Goal: Task Accomplishment & Management: Manage account settings

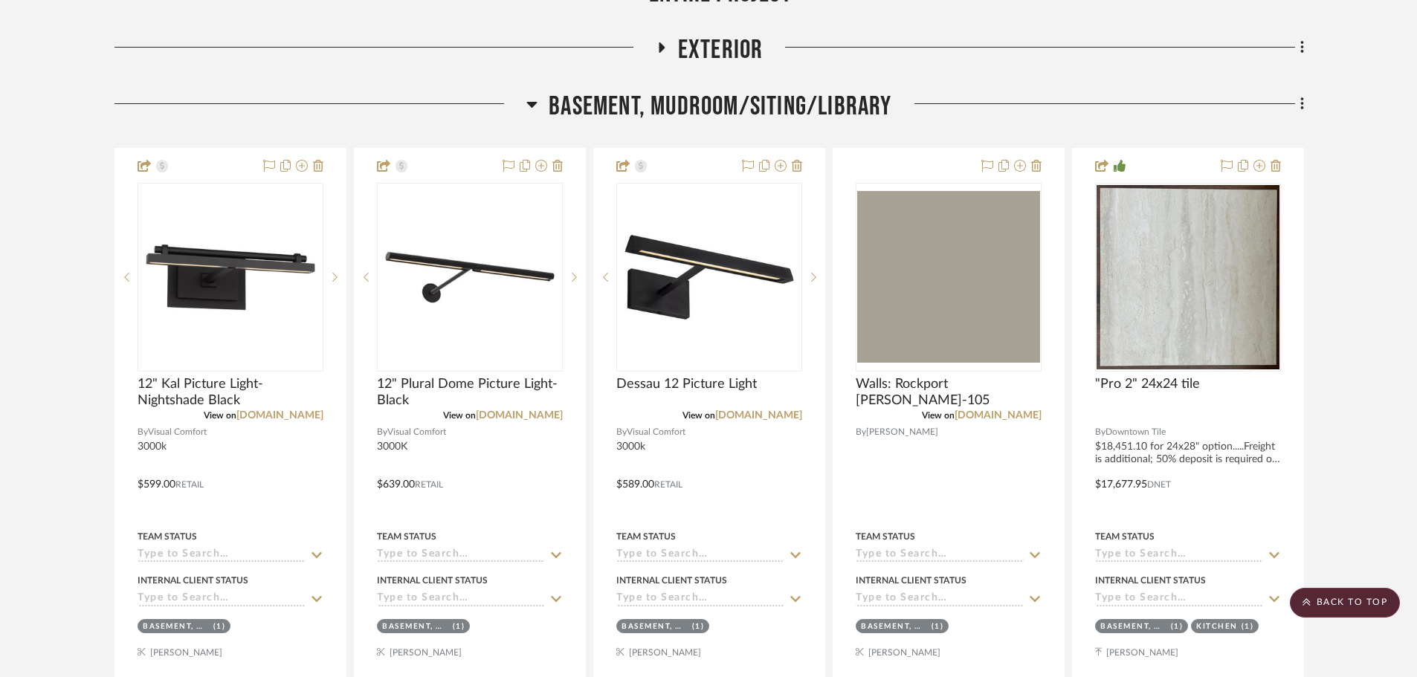
drag, startPoint x: 736, startPoint y: 102, endPoint x: 747, endPoint y: 159, distance: 58.3
click at [736, 103] on span "Basement, Mudroom/Siting/Library" at bounding box center [720, 107] width 343 height 32
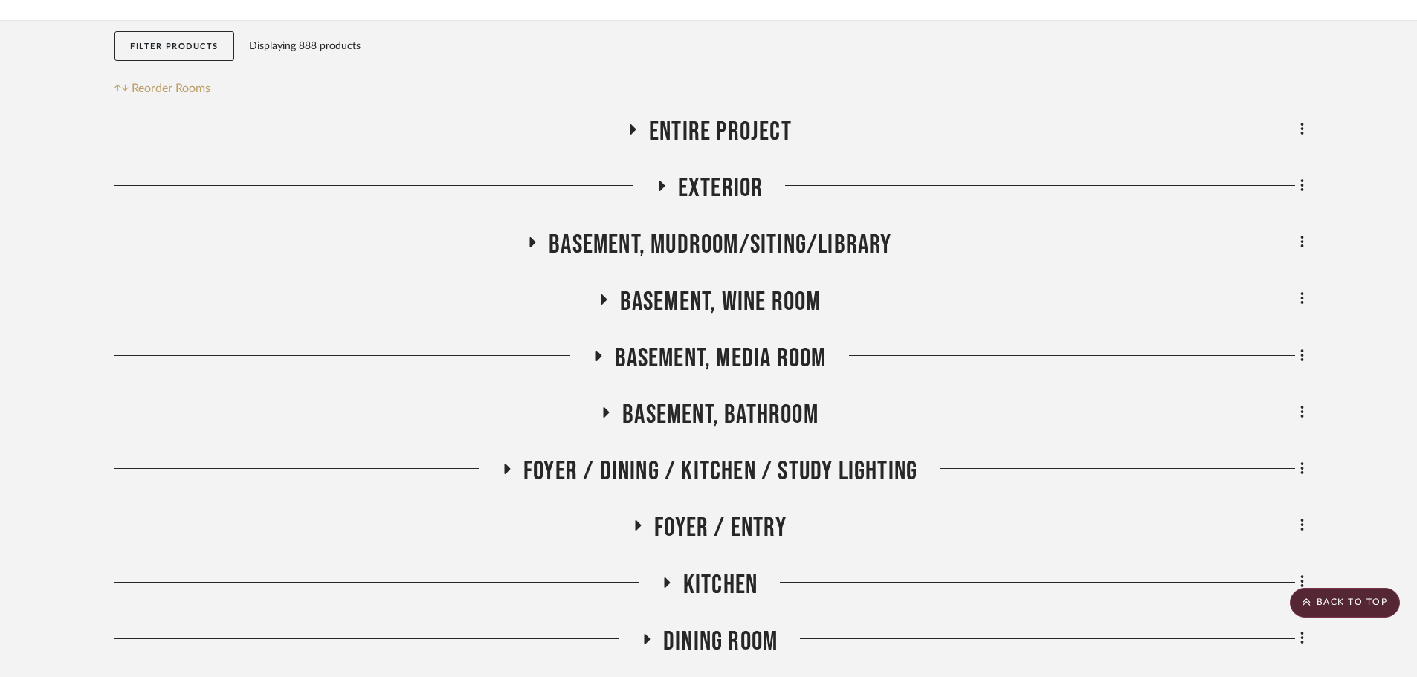
scroll to position [149, 0]
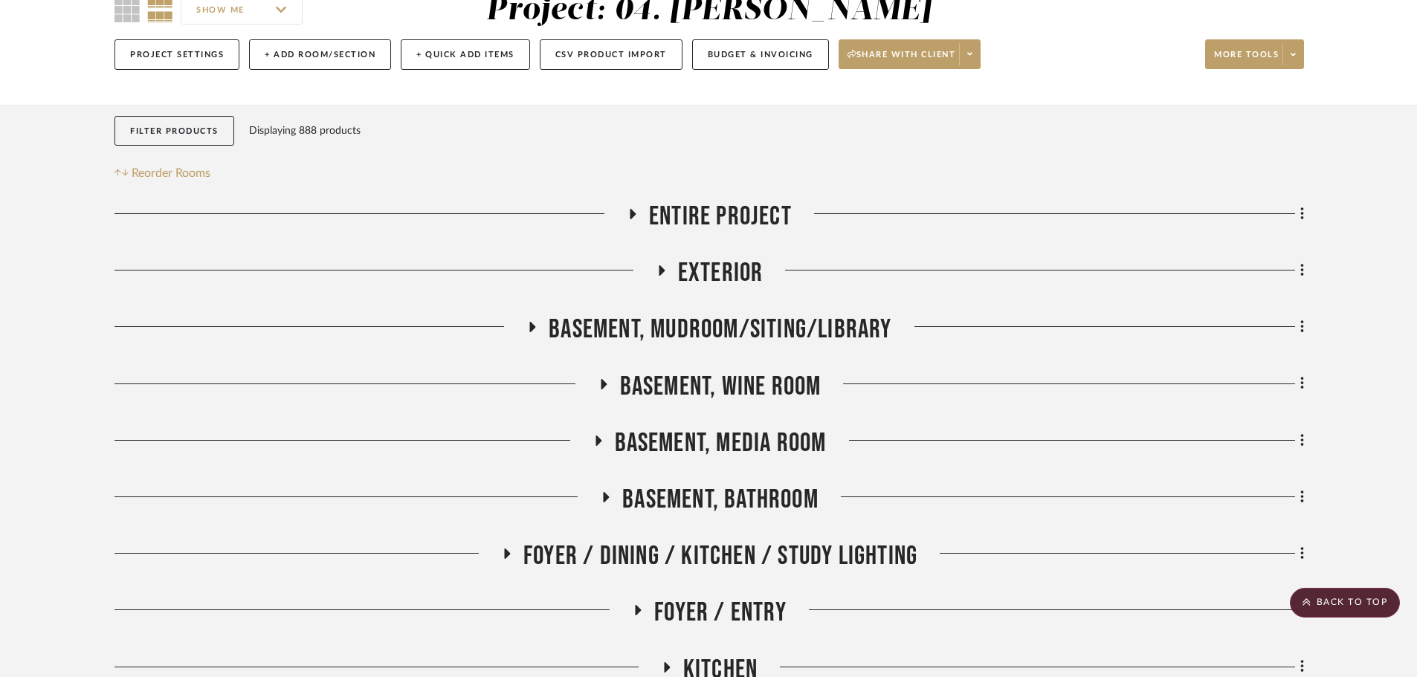
click at [706, 259] on span "Exterior" at bounding box center [721, 273] width 86 height 32
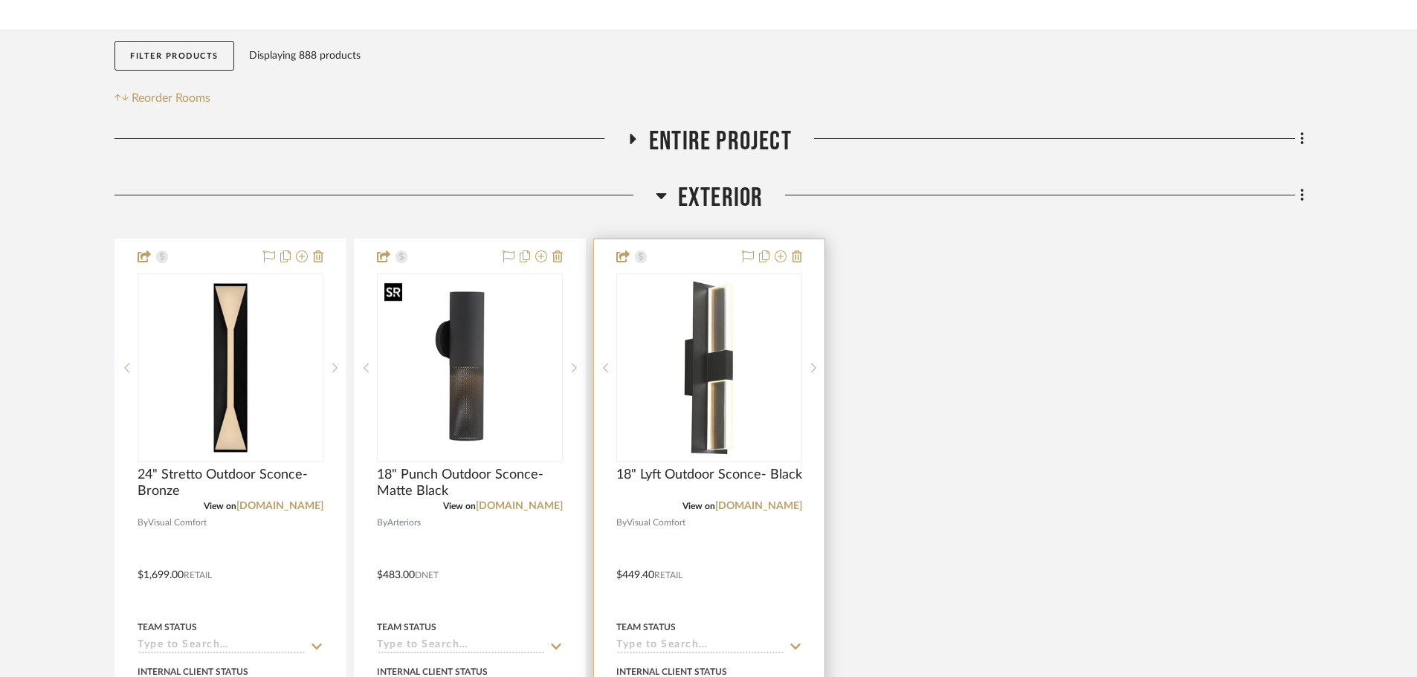
scroll to position [297, 0]
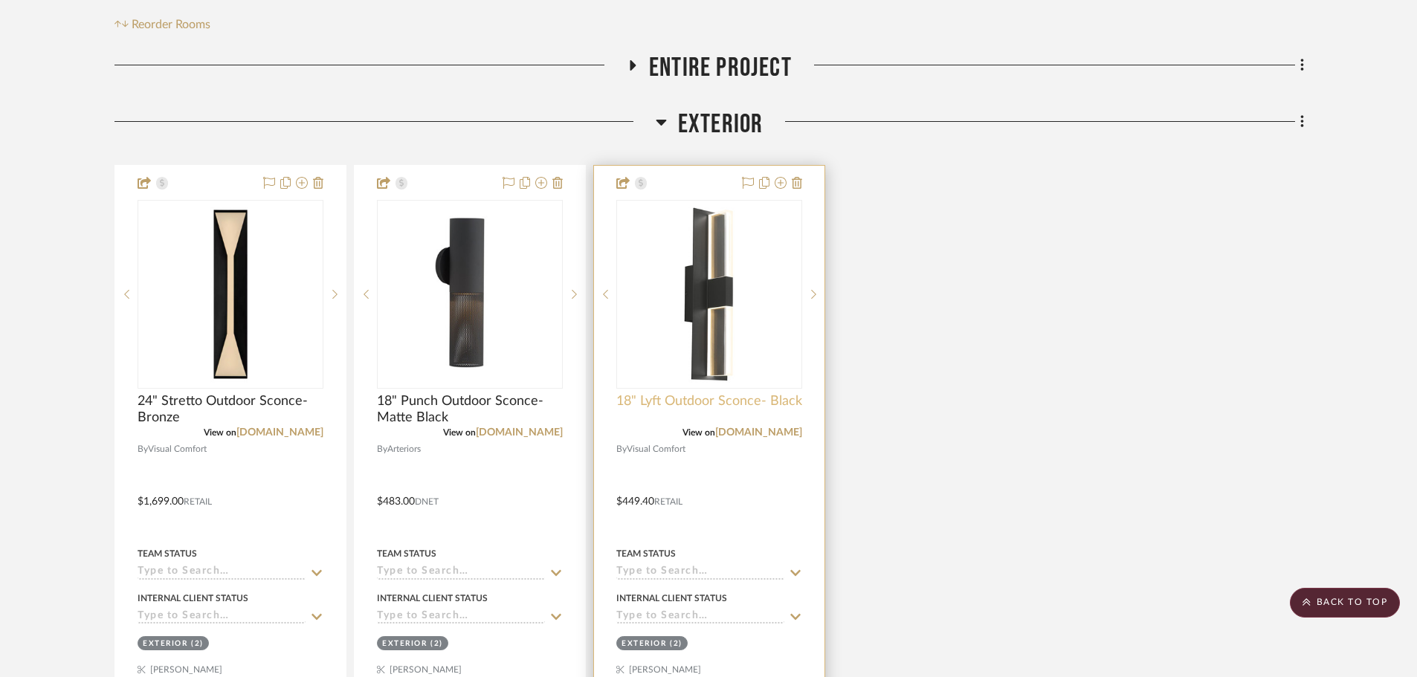
click at [674, 405] on span "18" Lyft Outdoor Sconce- Black" at bounding box center [709, 401] width 186 height 16
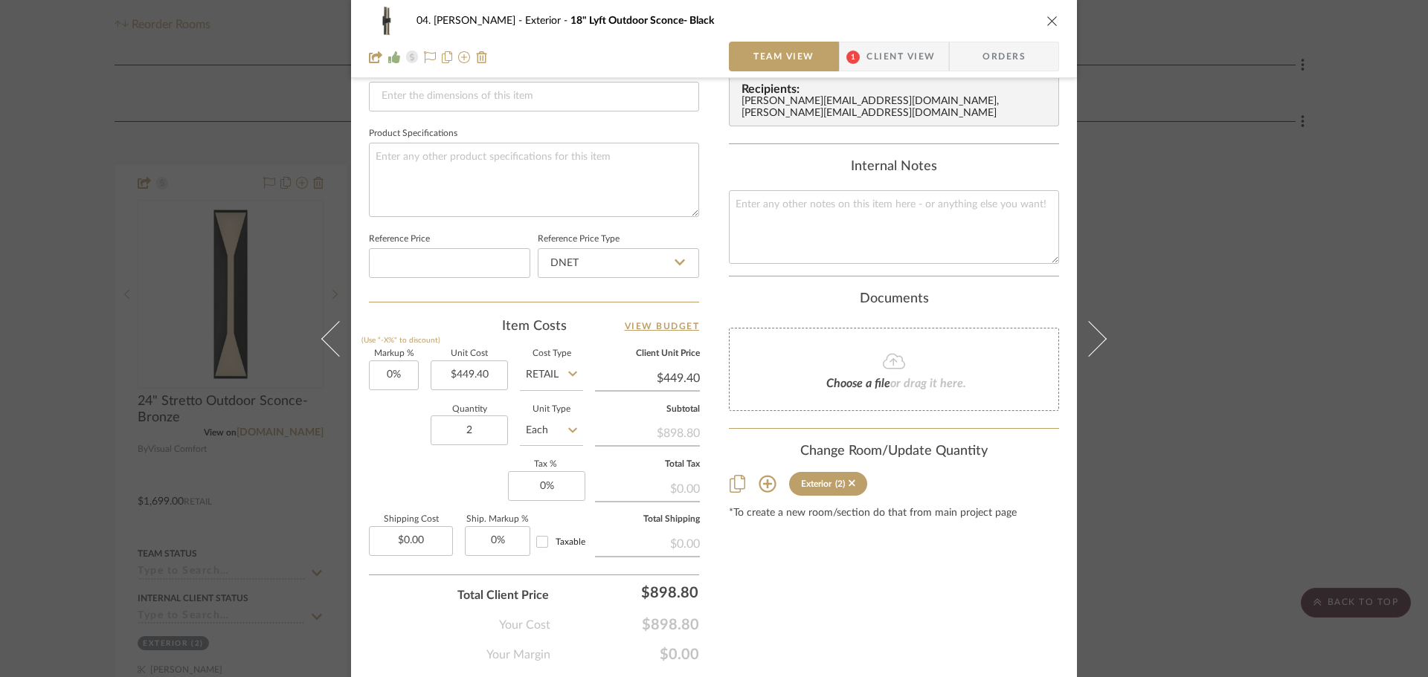
scroll to position [669, 0]
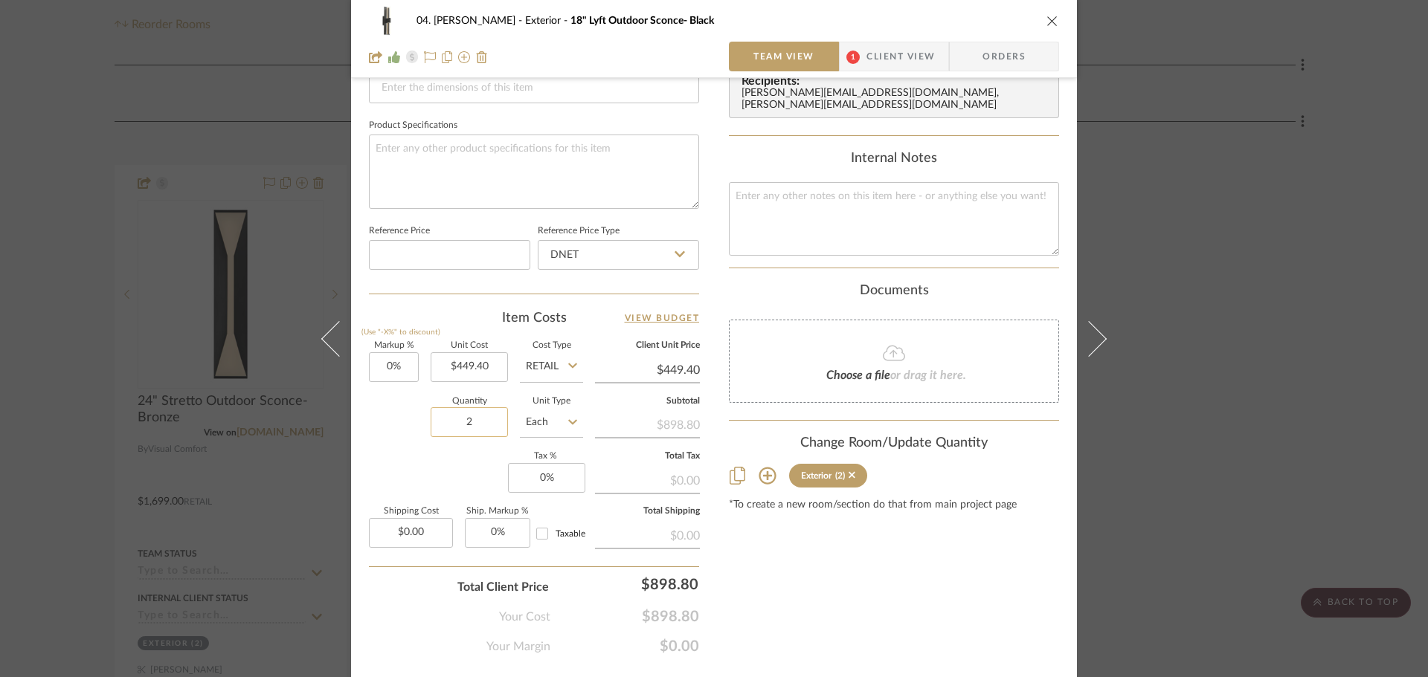
click at [487, 429] on input "2" at bounding box center [469, 422] width 77 height 30
type input "9"
click at [441, 607] on div "Your Cost $898.80" at bounding box center [534, 611] width 330 height 30
click at [915, 566] on div "Content here copies to Client View - confirm visibility there. Show in Client D…" at bounding box center [894, 44] width 330 height 1224
click at [1274, 434] on div "04. [PERSON_NAME] Exterior 18" Lyft Outdoor Sconce- Black Team View 1 Client Vi…" at bounding box center [714, 338] width 1428 height 677
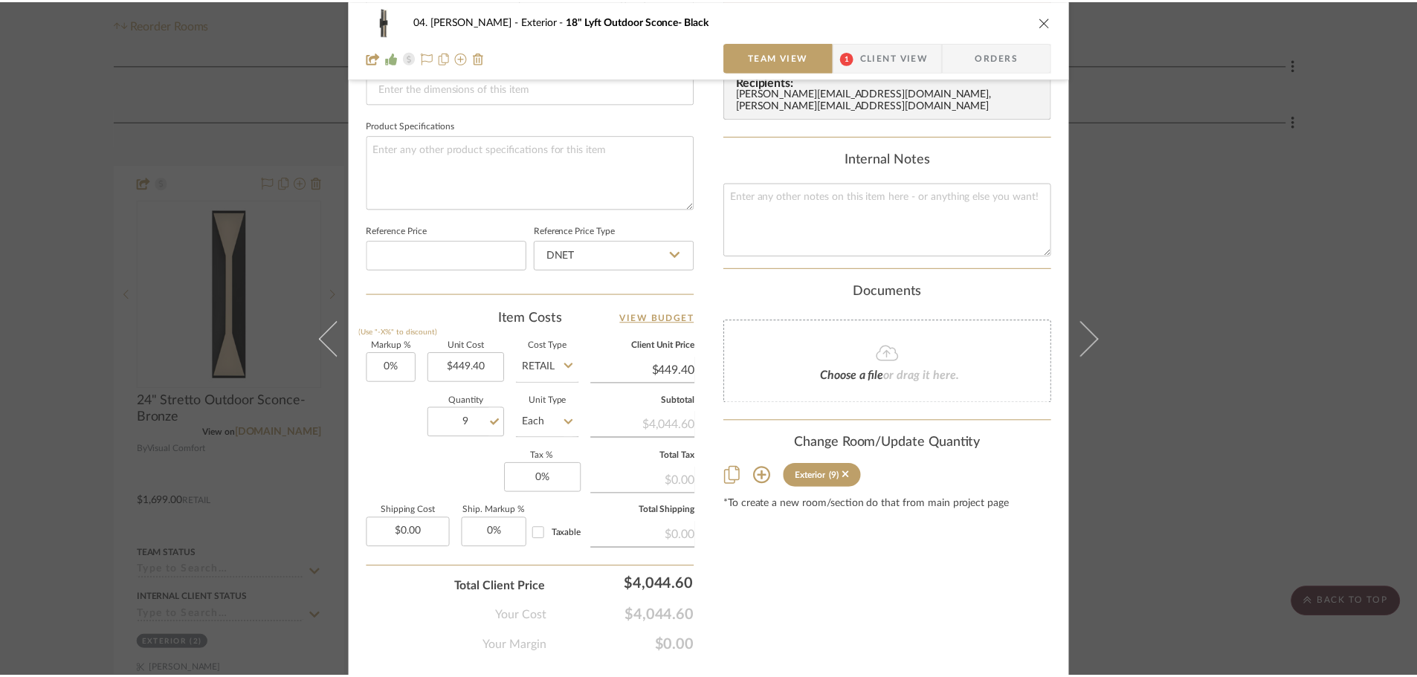
scroll to position [297, 0]
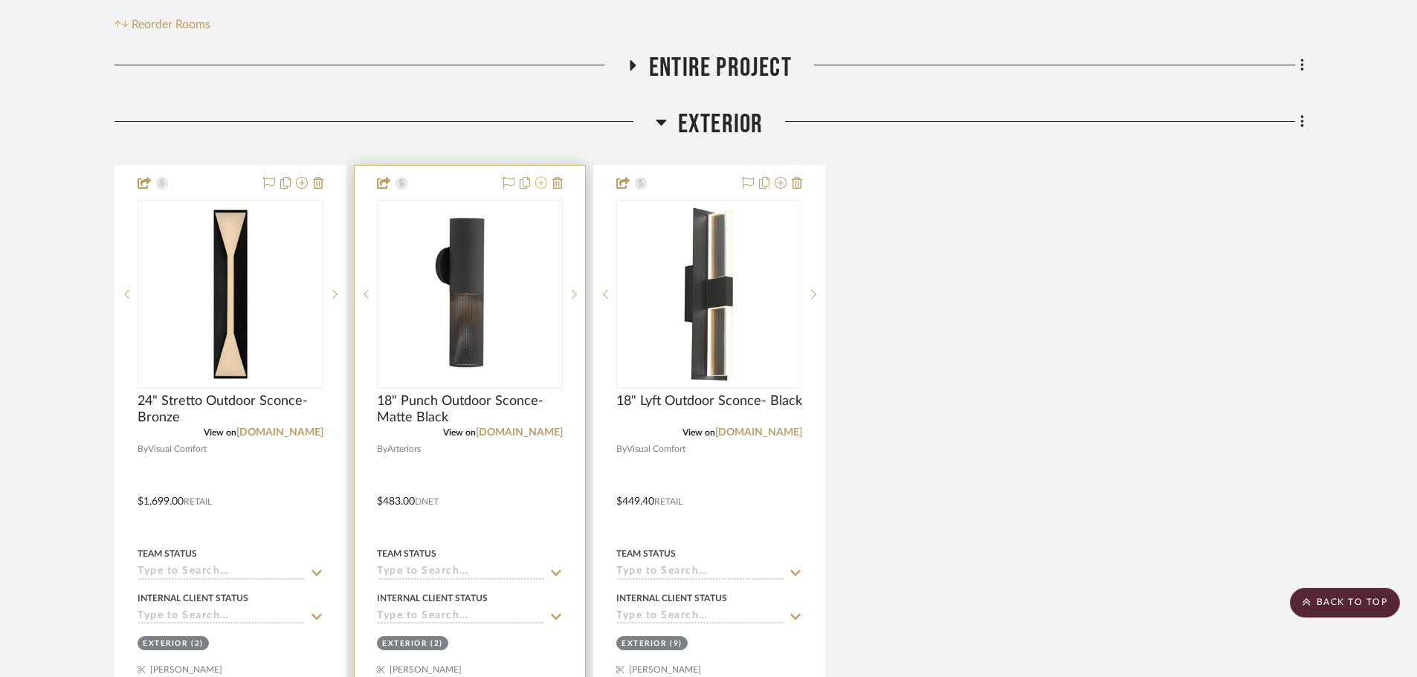
click at [541, 188] on icon at bounding box center [541, 183] width 12 height 12
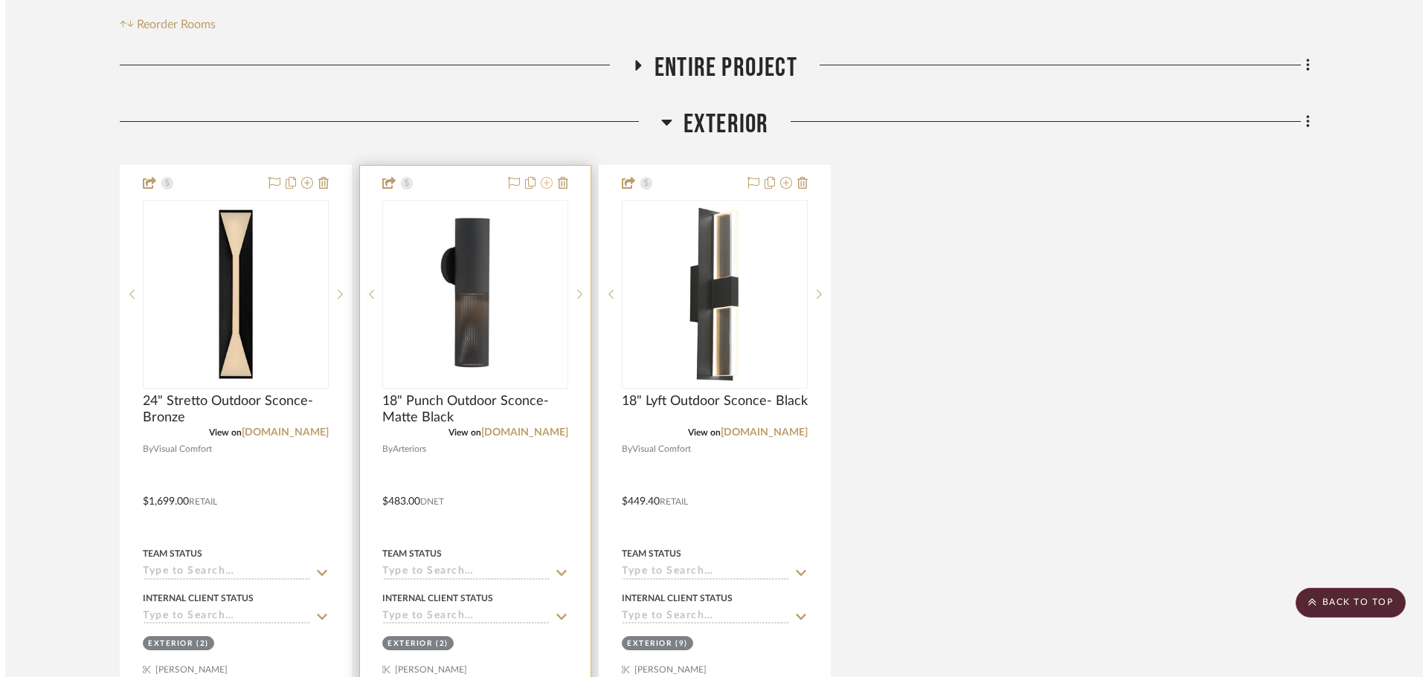
scroll to position [0, 0]
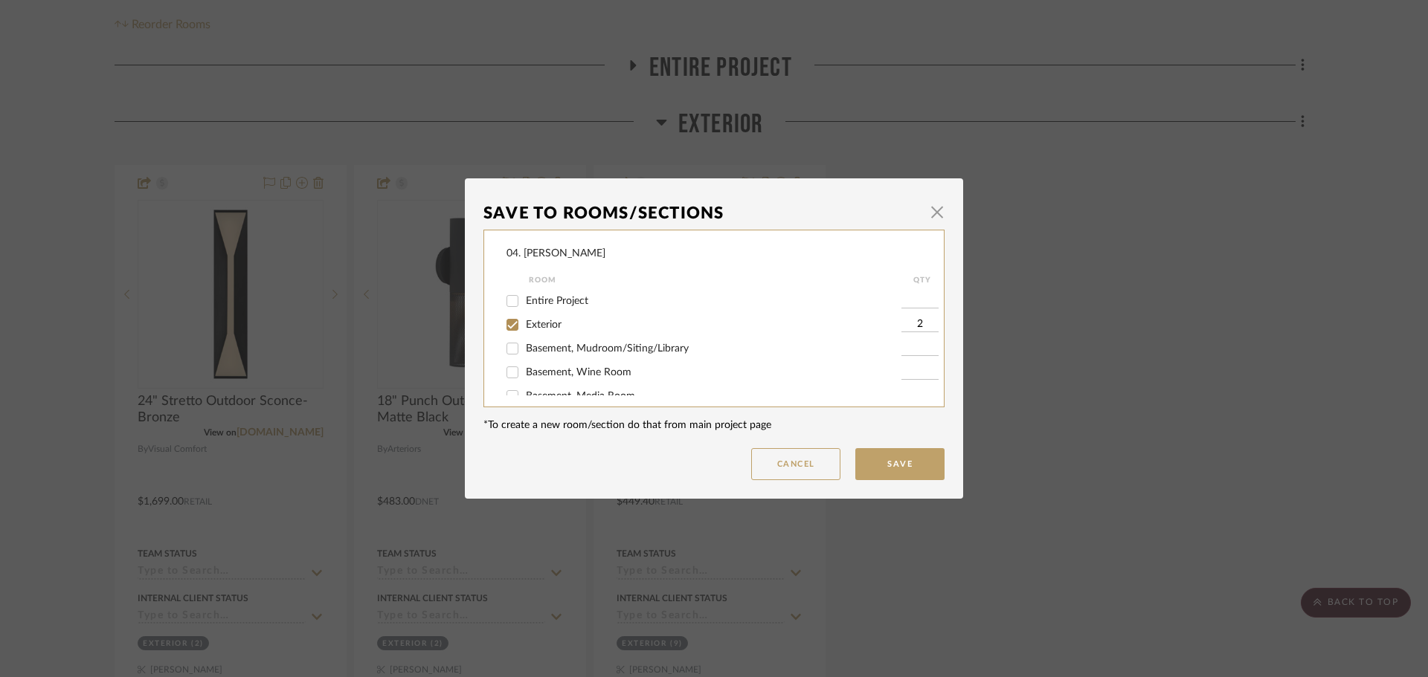
click at [526, 323] on span "Exterior" at bounding box center [544, 325] width 36 height 10
click at [521, 323] on input "Exterior" at bounding box center [512, 325] width 24 height 24
checkbox input "false"
click at [509, 379] on input "Will NOT Use" at bounding box center [512, 380] width 24 height 24
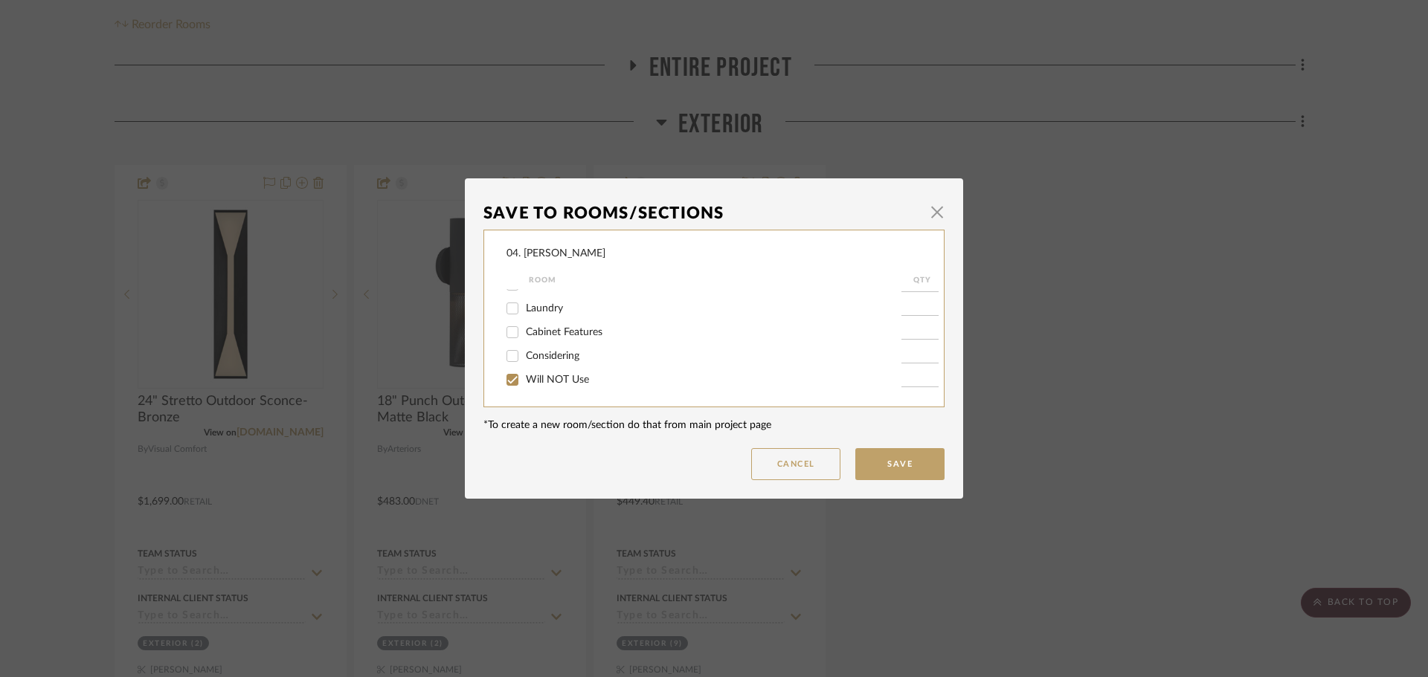
checkbox input "true"
type input "1"
click at [877, 476] on button "Save" at bounding box center [899, 464] width 89 height 32
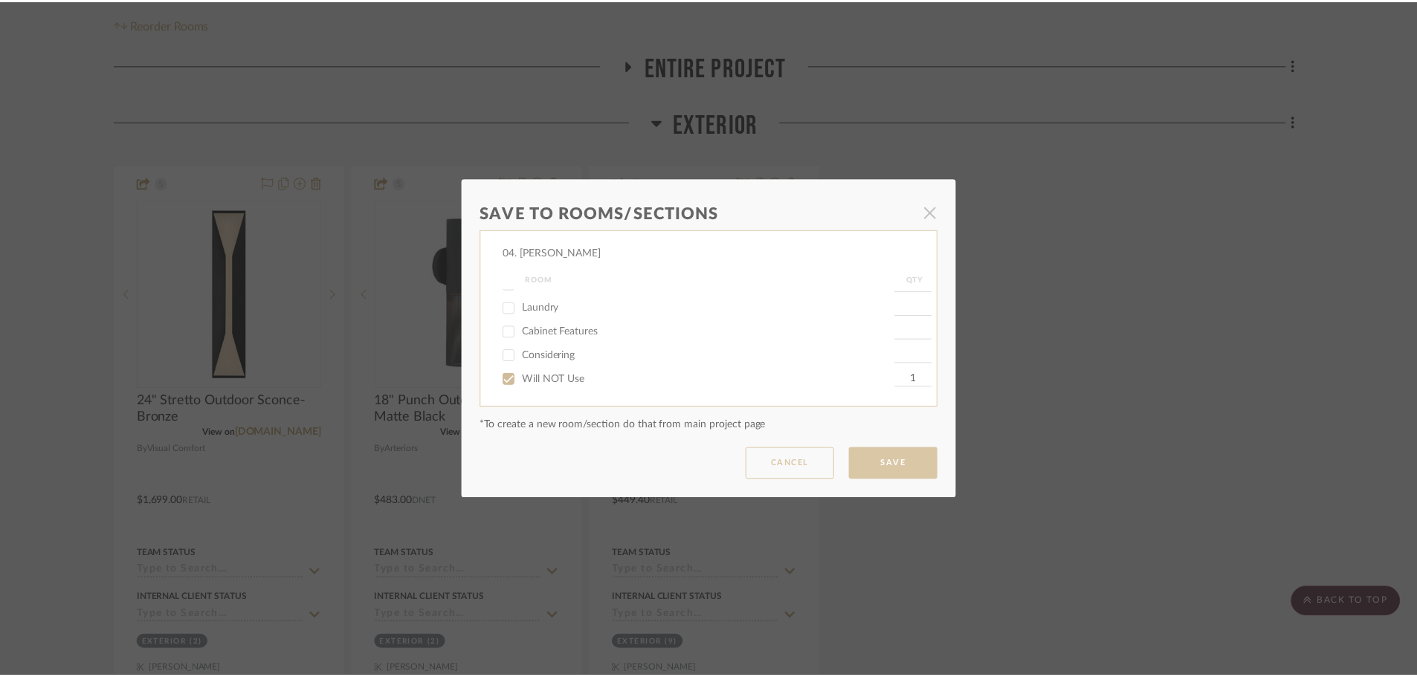
scroll to position [297, 0]
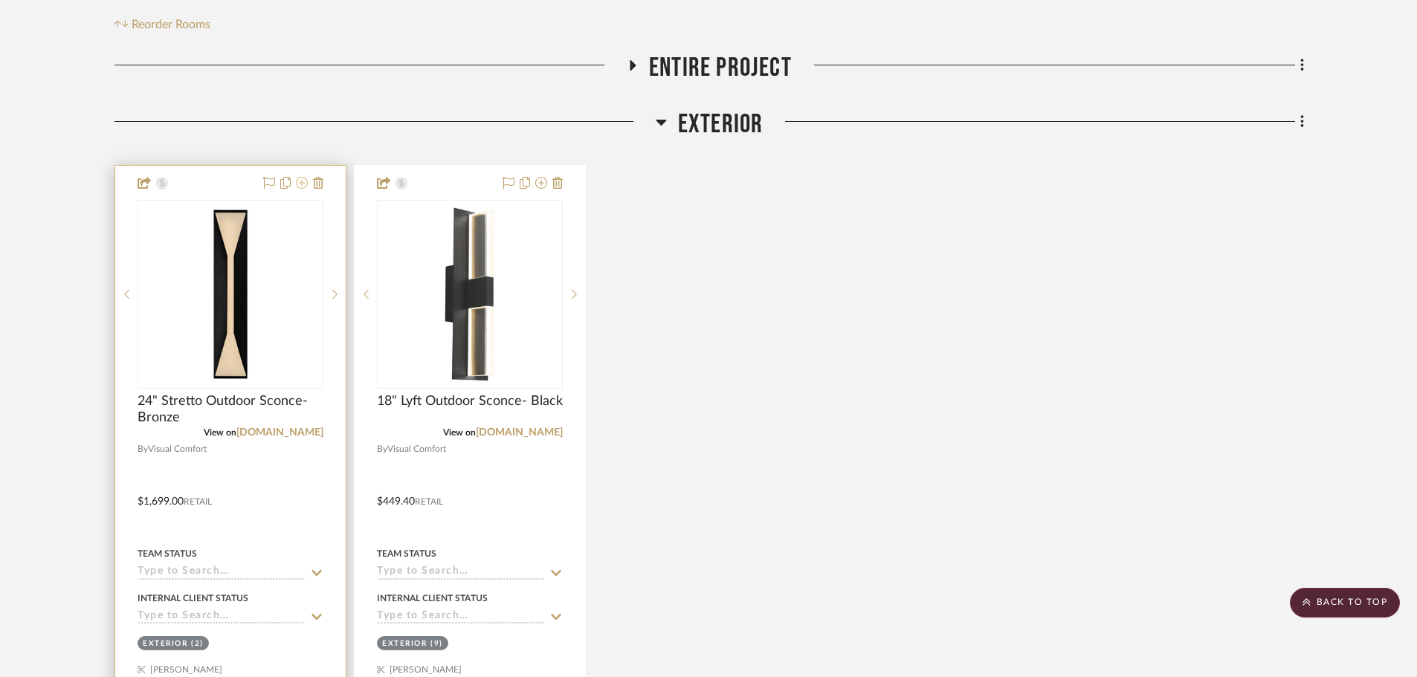
click at [305, 185] on icon at bounding box center [302, 183] width 12 height 12
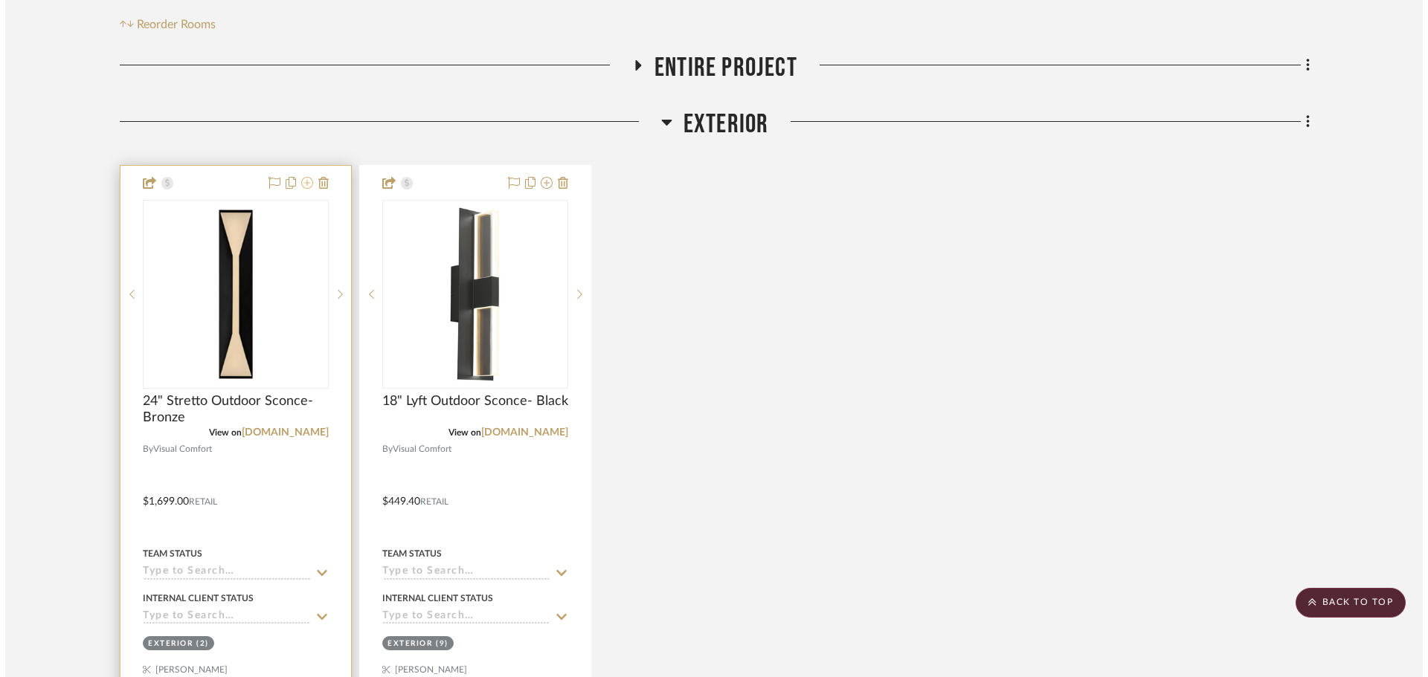
scroll to position [0, 0]
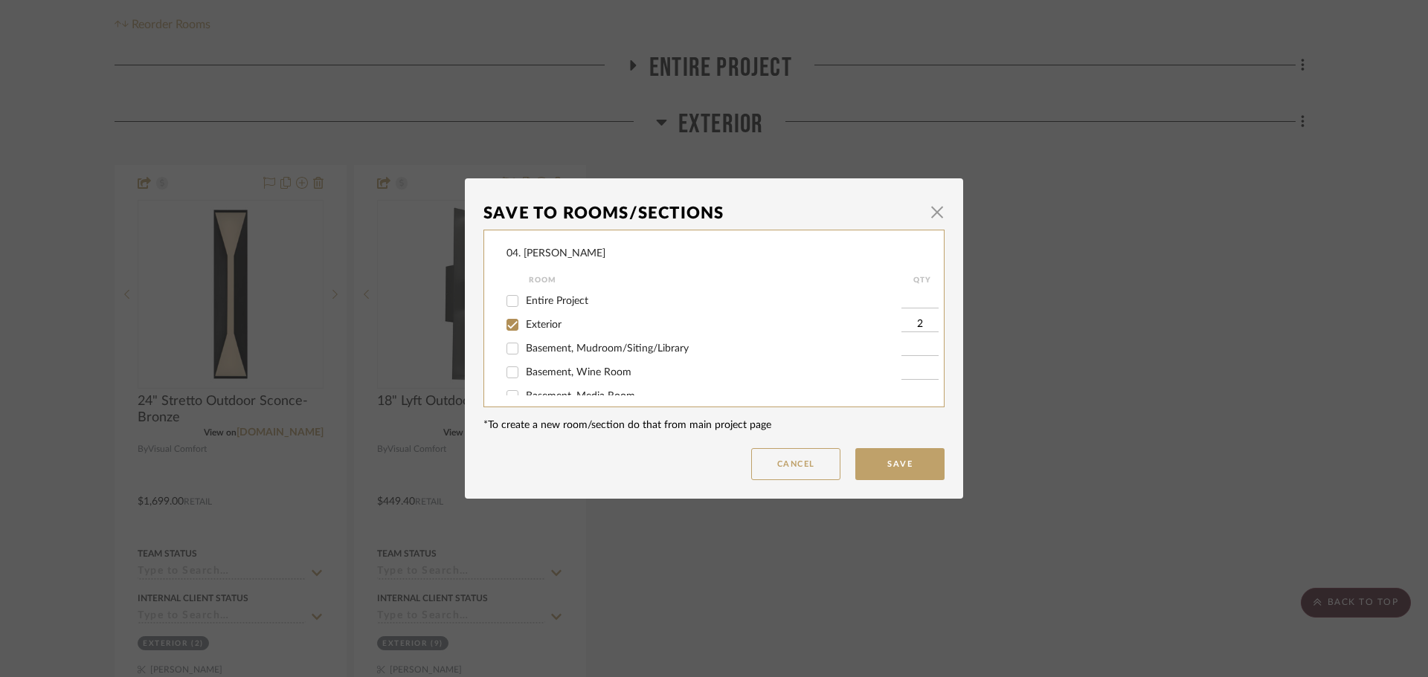
click at [526, 323] on span "Exterior" at bounding box center [544, 325] width 36 height 10
click at [524, 323] on input "Exterior" at bounding box center [512, 325] width 24 height 24
checkbox input "false"
click at [530, 381] on span "Will NOT Use" at bounding box center [557, 380] width 63 height 10
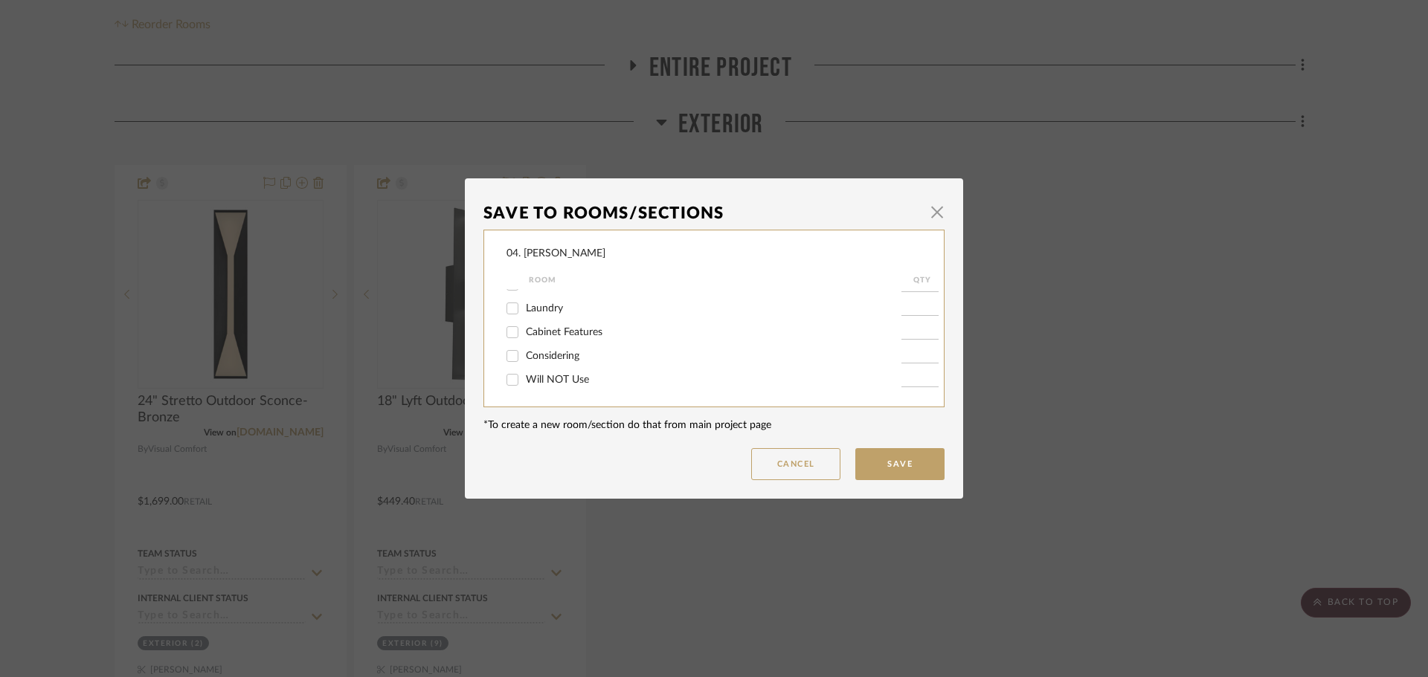
click at [524, 381] on input "Will NOT Use" at bounding box center [512, 380] width 24 height 24
checkbox input "true"
type input "1"
click at [886, 469] on button "Save" at bounding box center [899, 464] width 89 height 32
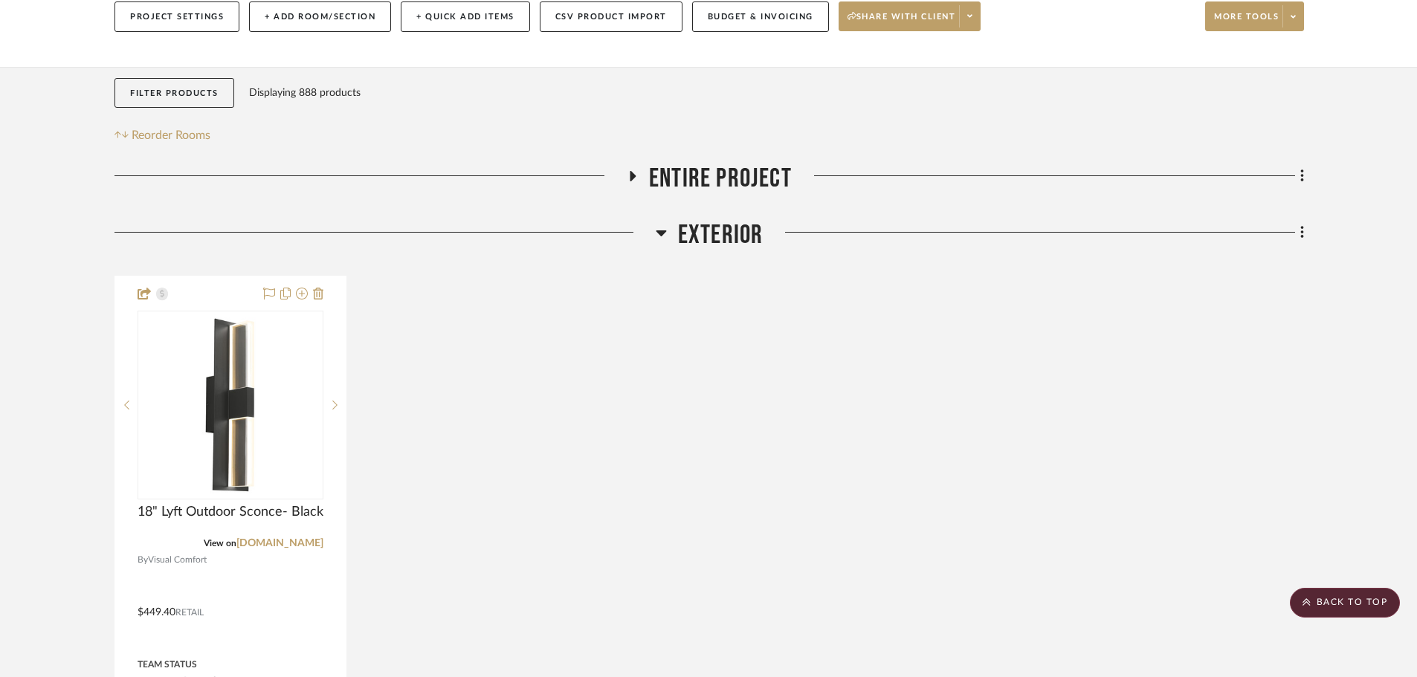
scroll to position [0, 0]
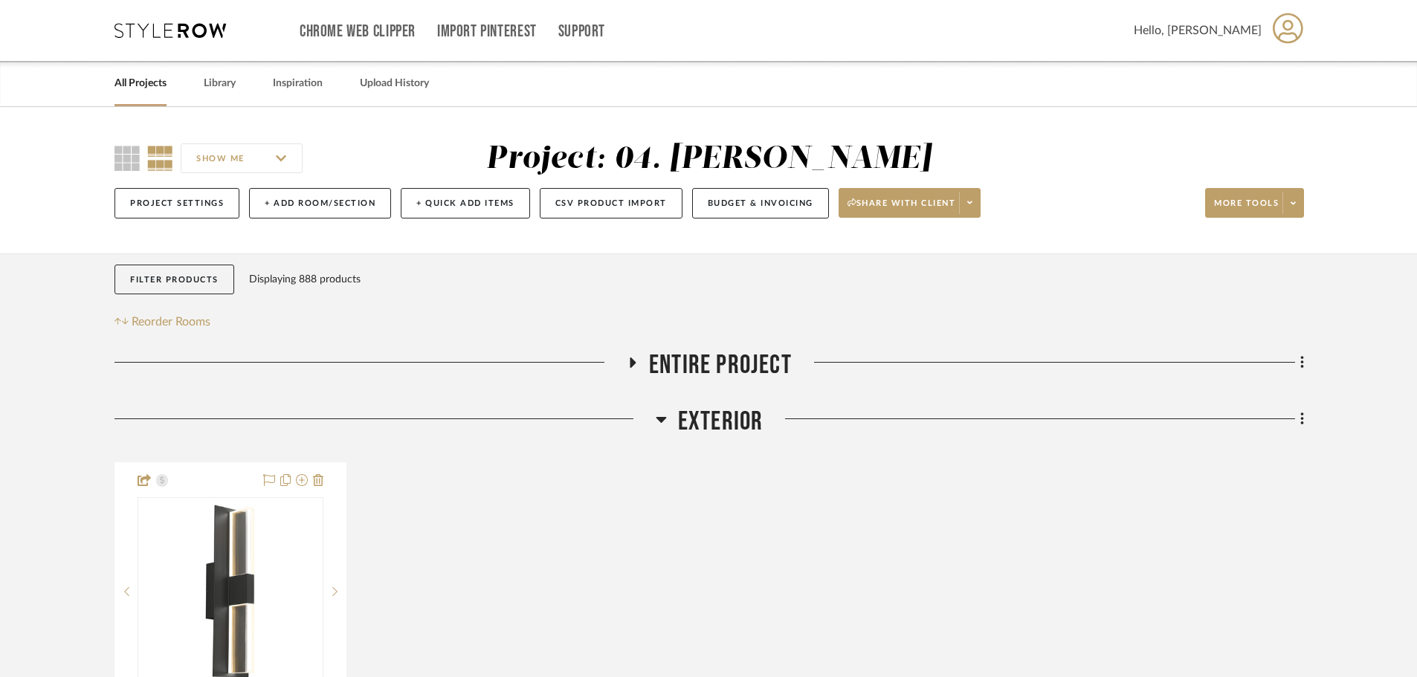
click at [735, 425] on span "Exterior" at bounding box center [721, 422] width 86 height 32
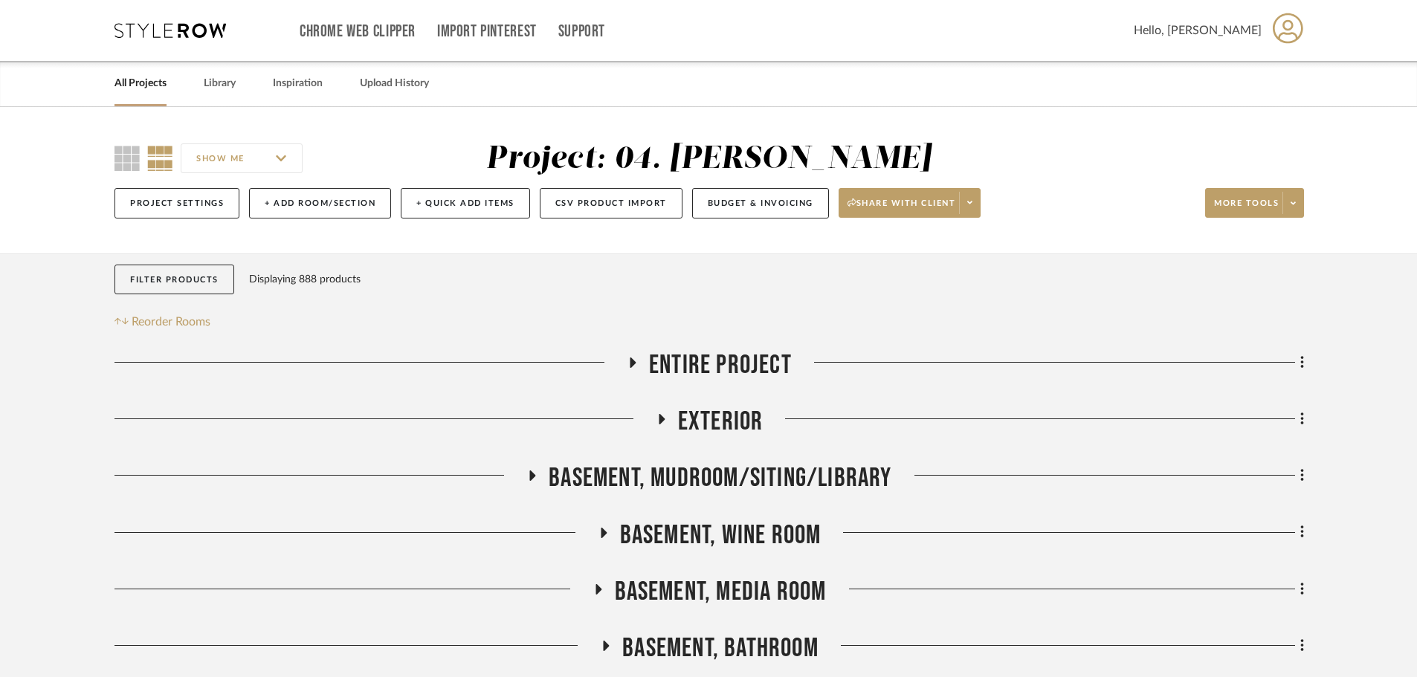
click at [682, 365] on span "Entire Project" at bounding box center [720, 365] width 143 height 32
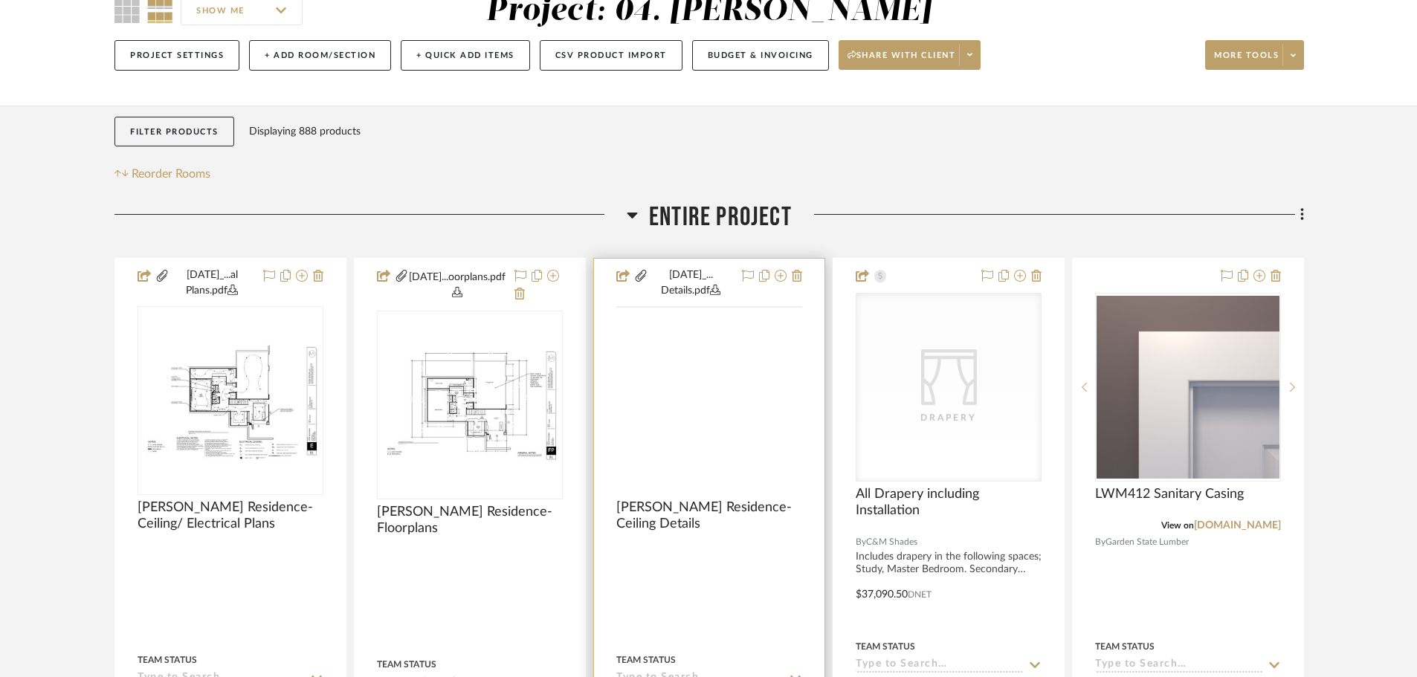
scroll to position [149, 0]
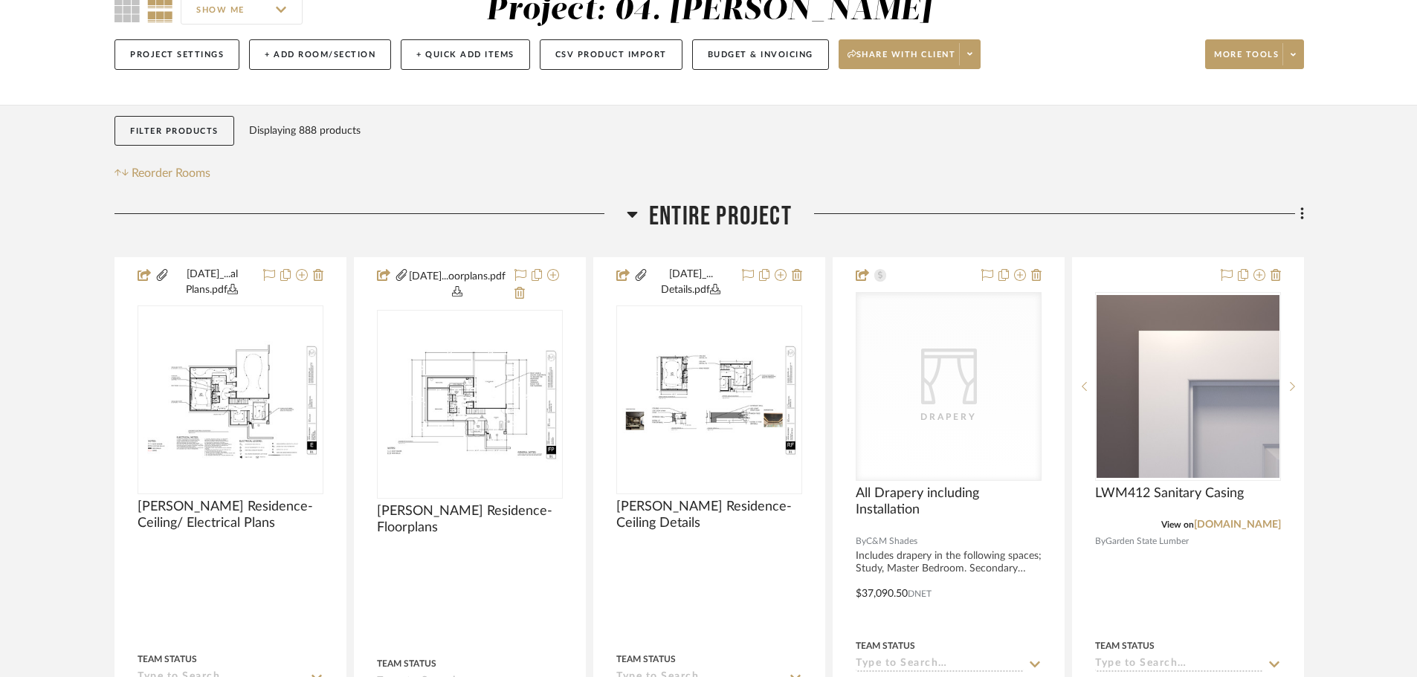
click at [720, 214] on span "Entire Project" at bounding box center [720, 217] width 143 height 32
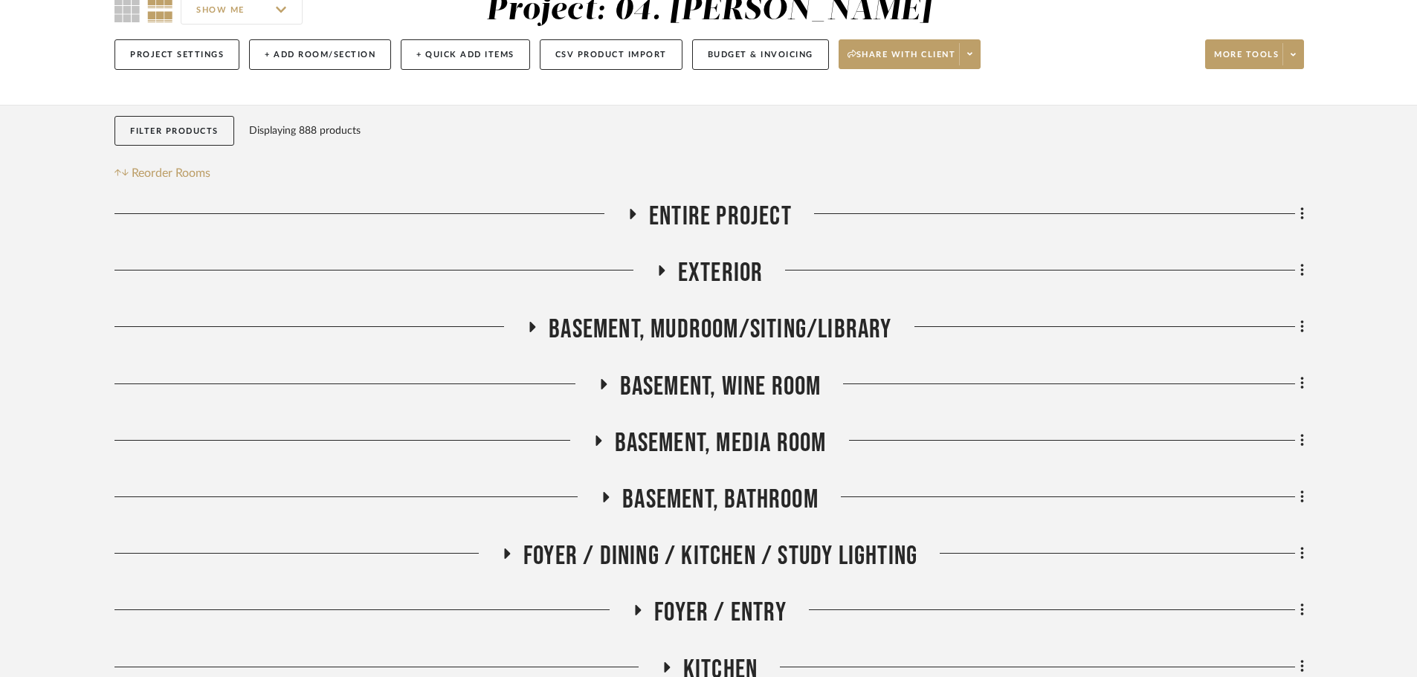
click at [702, 395] on span "Basement, Wine Room" at bounding box center [720, 387] width 201 height 32
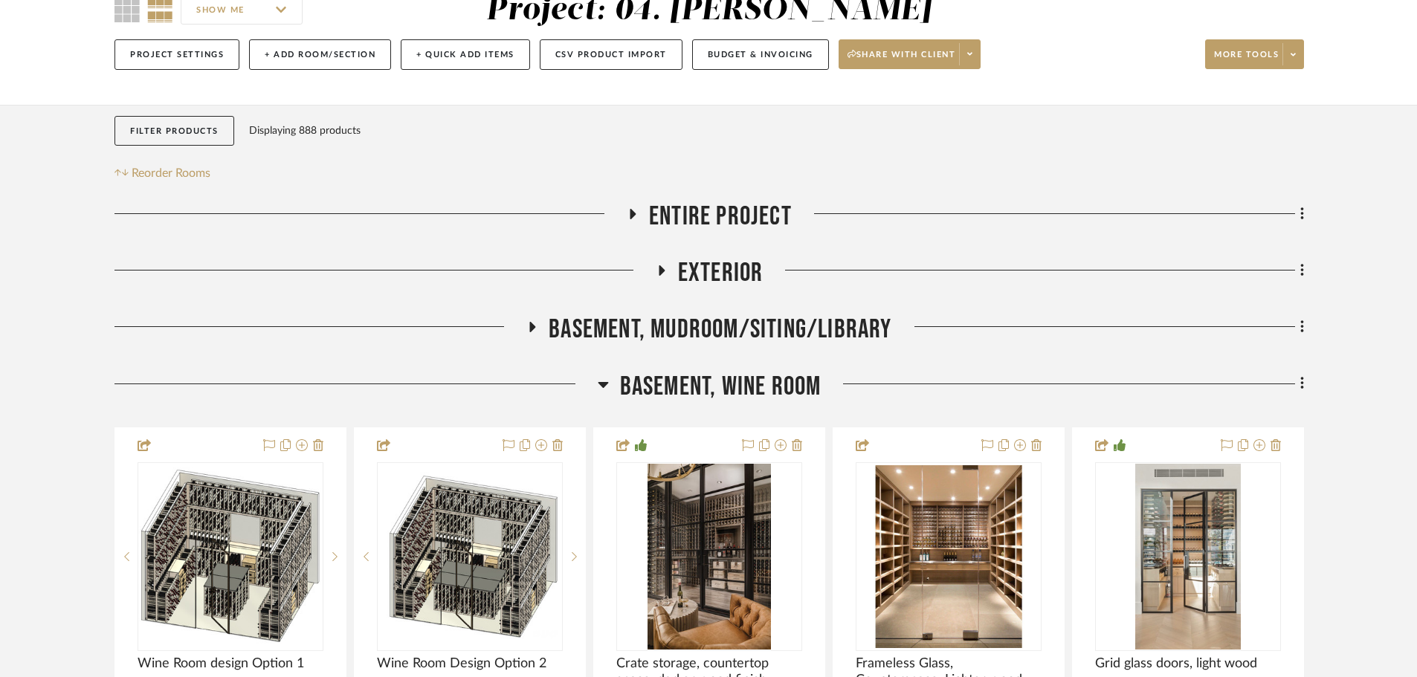
click at [702, 382] on span "Basement, Wine Room" at bounding box center [720, 387] width 201 height 32
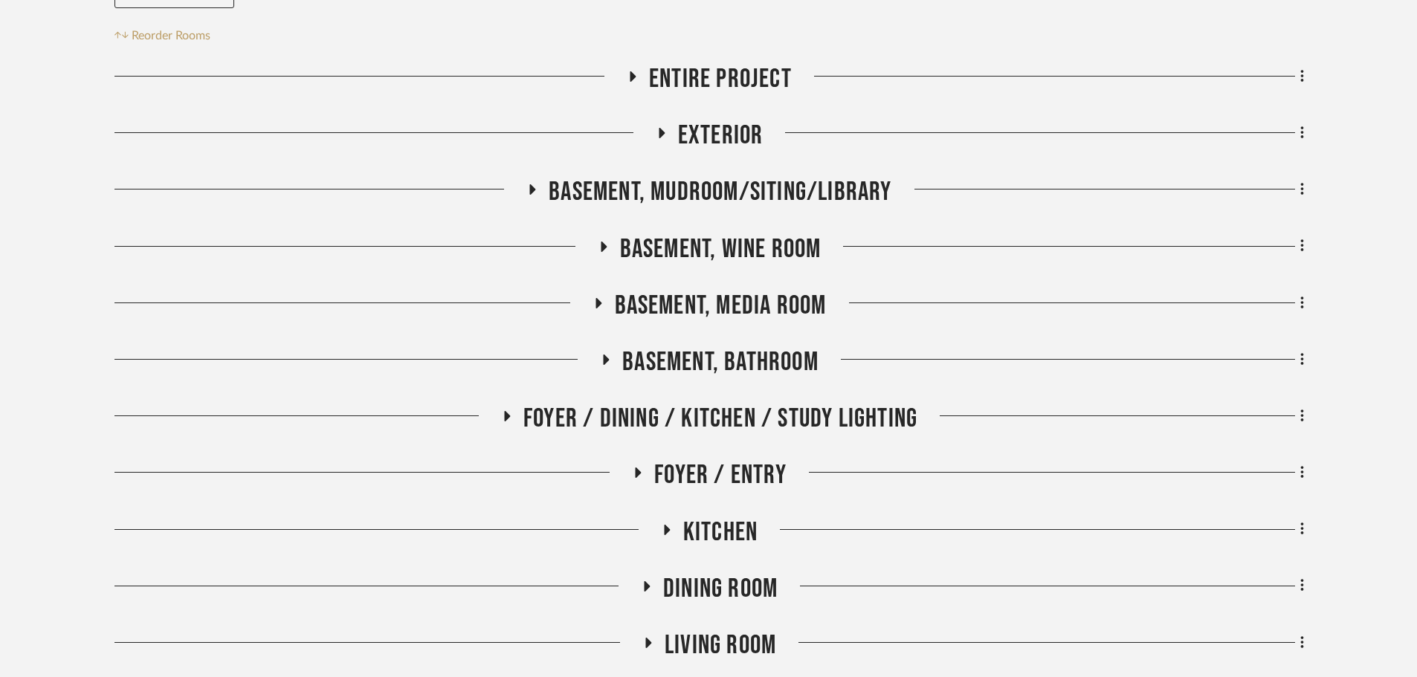
scroll to position [297, 0]
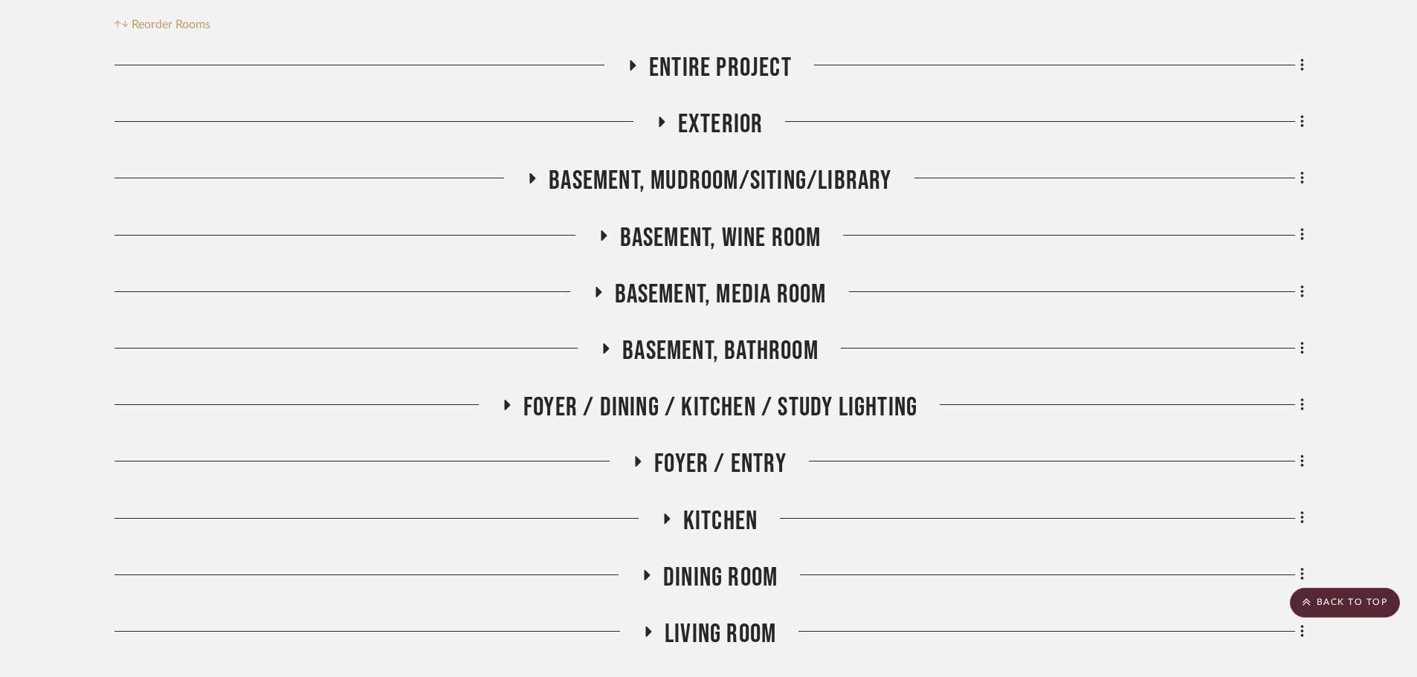
click at [673, 351] on span "Basement, Bathroom" at bounding box center [720, 351] width 196 height 32
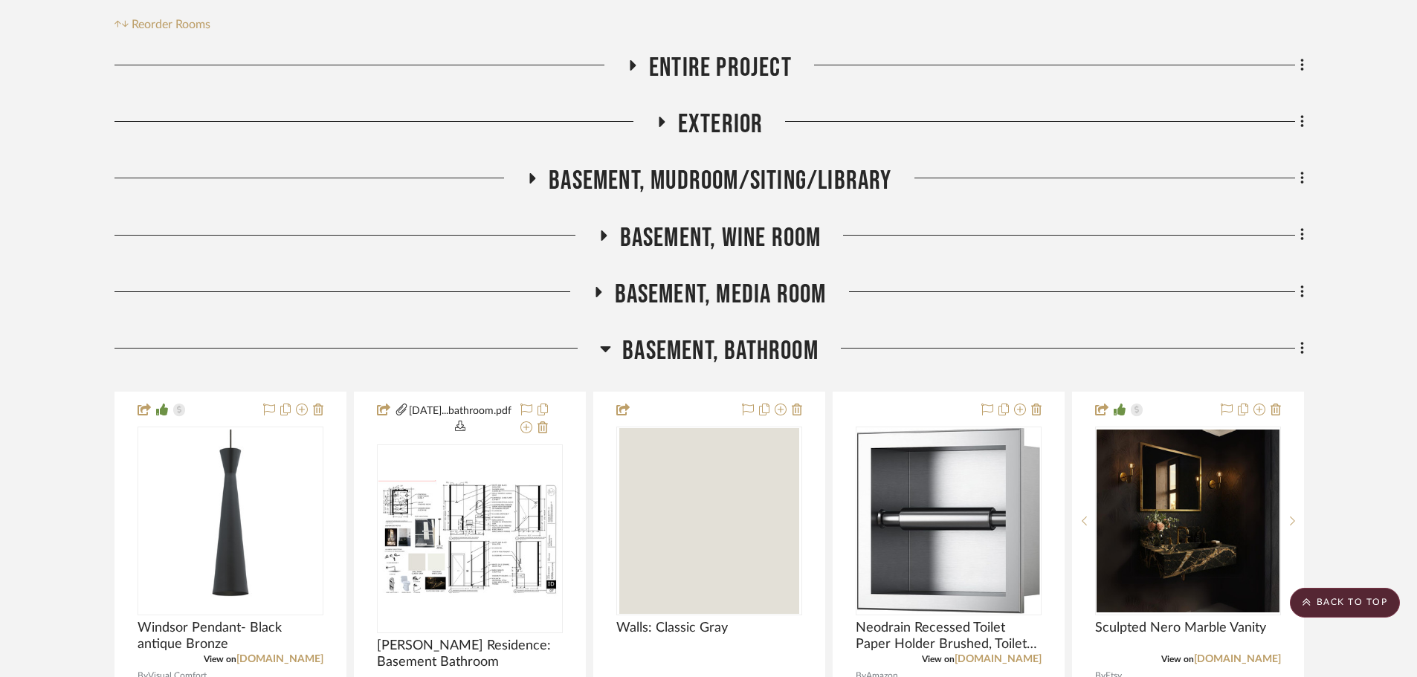
click at [673, 352] on span "Basement, Bathroom" at bounding box center [720, 351] width 196 height 32
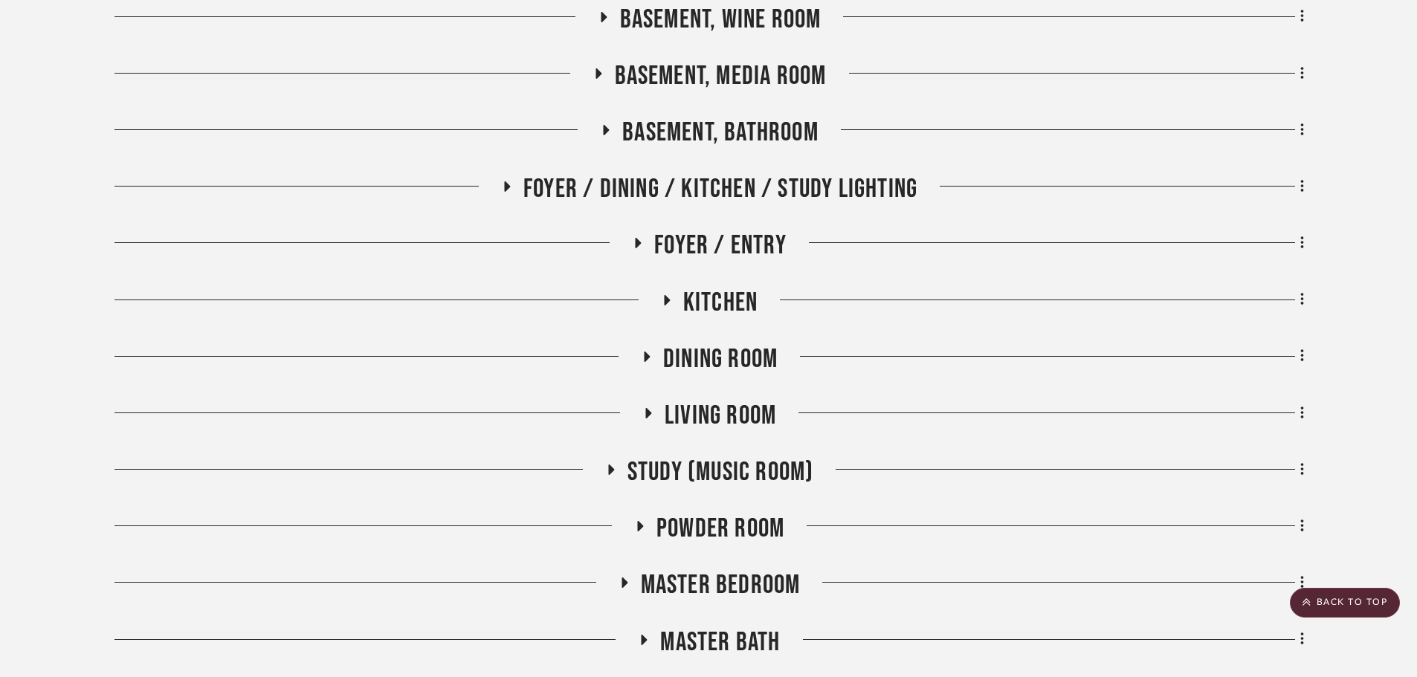
scroll to position [520, 0]
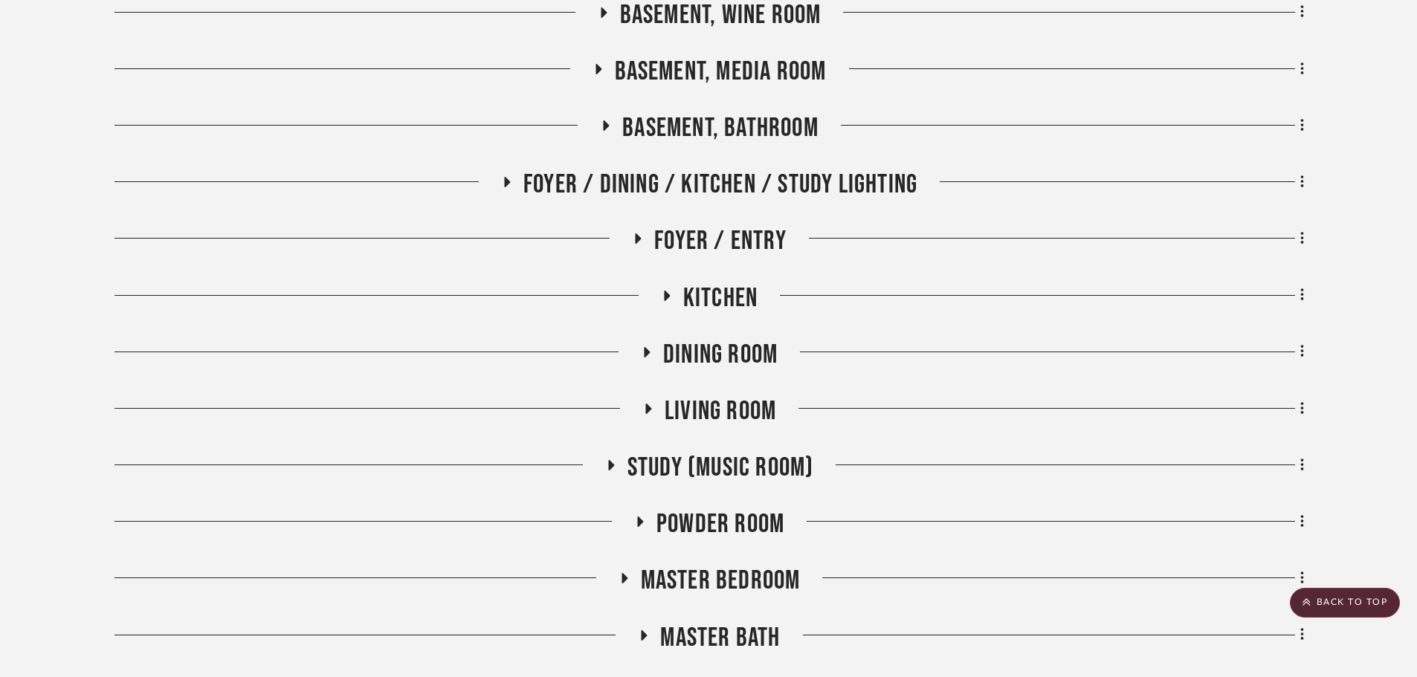
click at [671, 299] on icon at bounding box center [666, 295] width 18 height 11
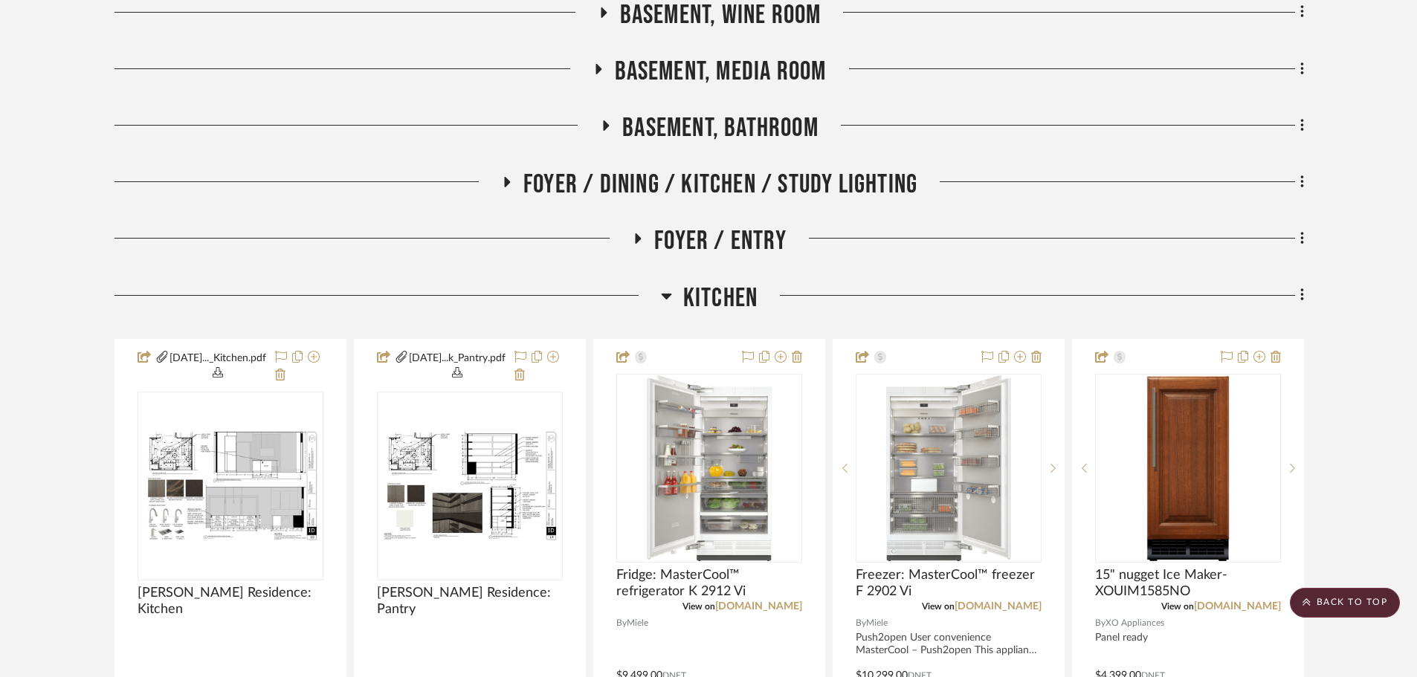
click at [678, 297] on h3 "Kitchen" at bounding box center [709, 299] width 97 height 32
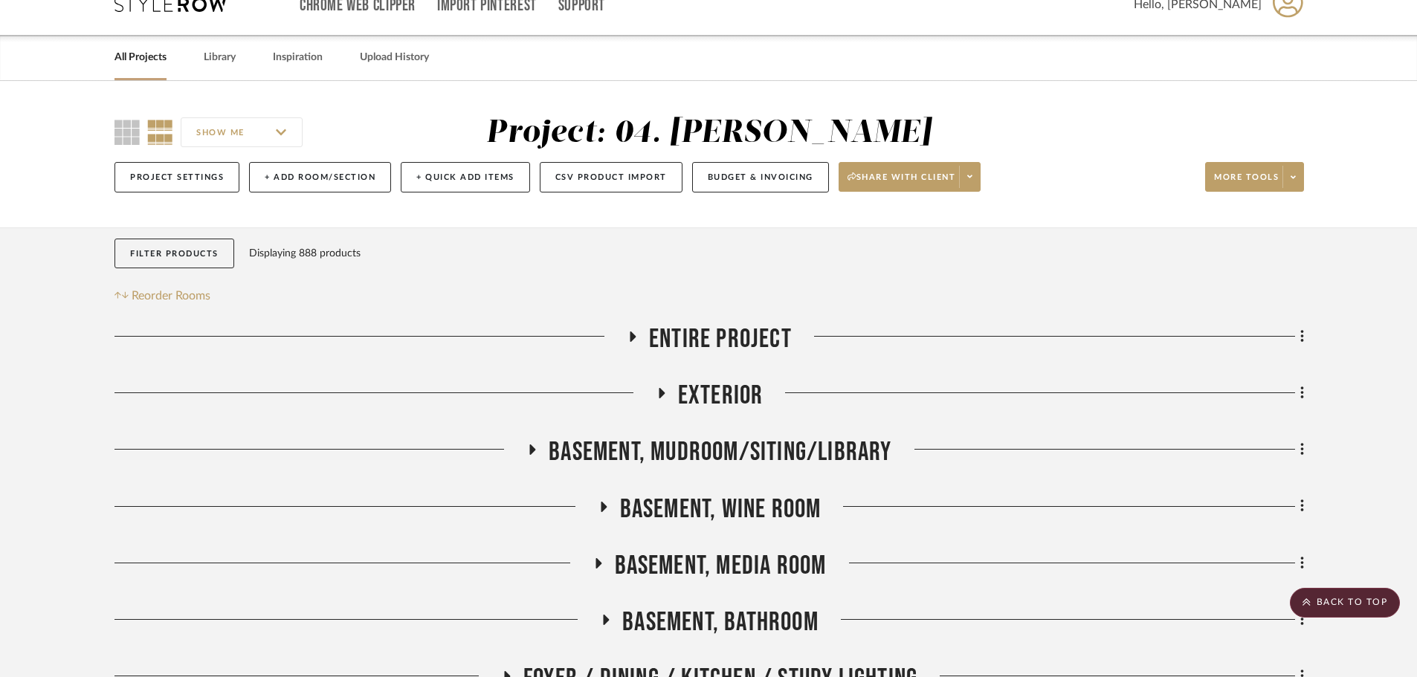
scroll to position [0, 0]
